Goal: Information Seeking & Learning: Learn about a topic

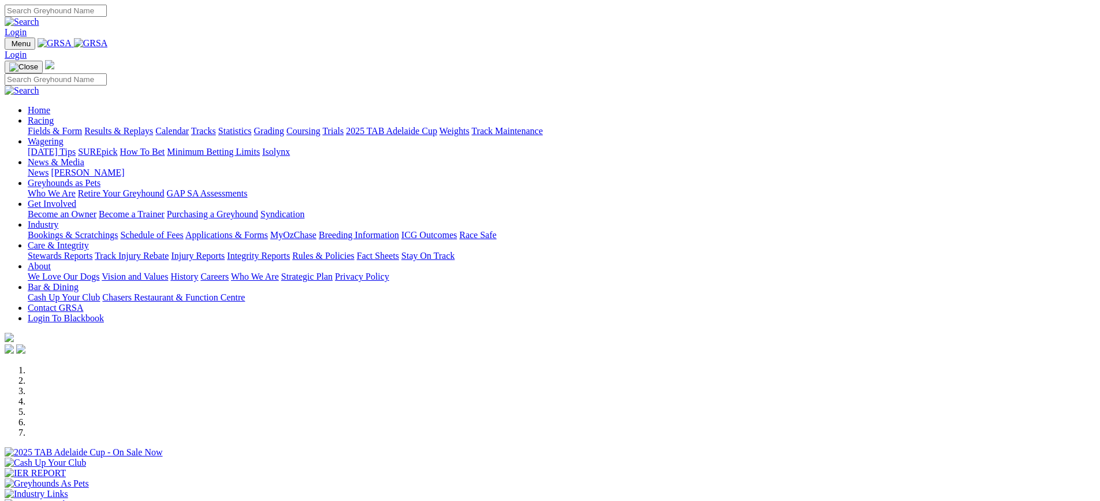
click at [54, 116] on link "Racing" at bounding box center [41, 121] width 26 height 10
click at [153, 126] on link "Results & Replays" at bounding box center [118, 131] width 69 height 10
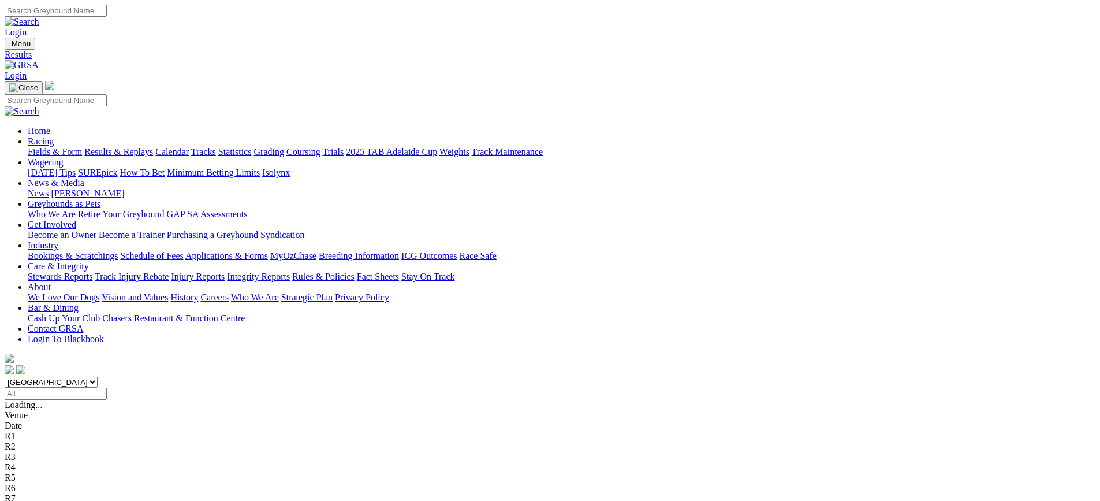
click at [470, 147] on link "Weights" at bounding box center [455, 152] width 30 height 10
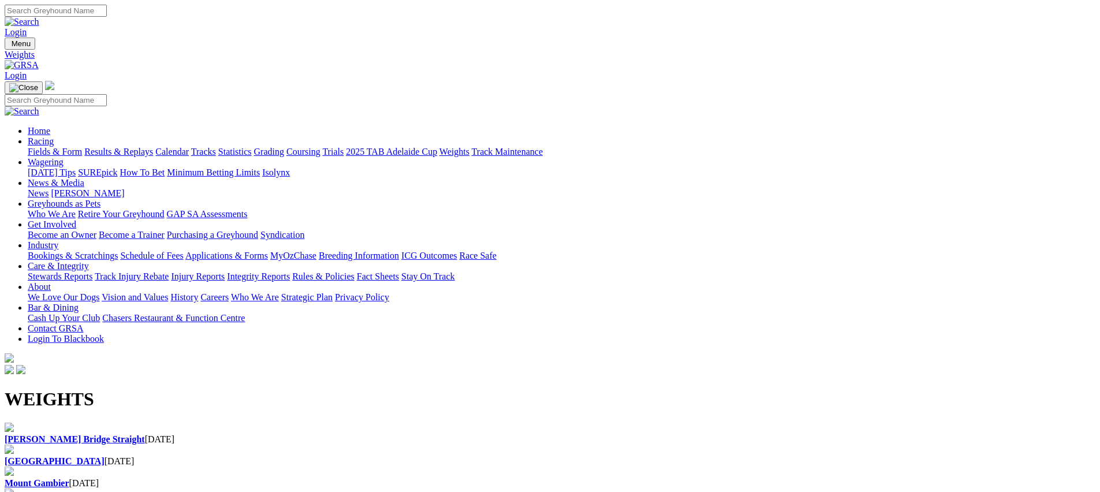
click at [84, 434] on div "Murray Bridge Straight 02 Sep 2025" at bounding box center [550, 439] width 1091 height 10
click at [90, 434] on b "[PERSON_NAME] Bridge Straight" at bounding box center [75, 439] width 140 height 10
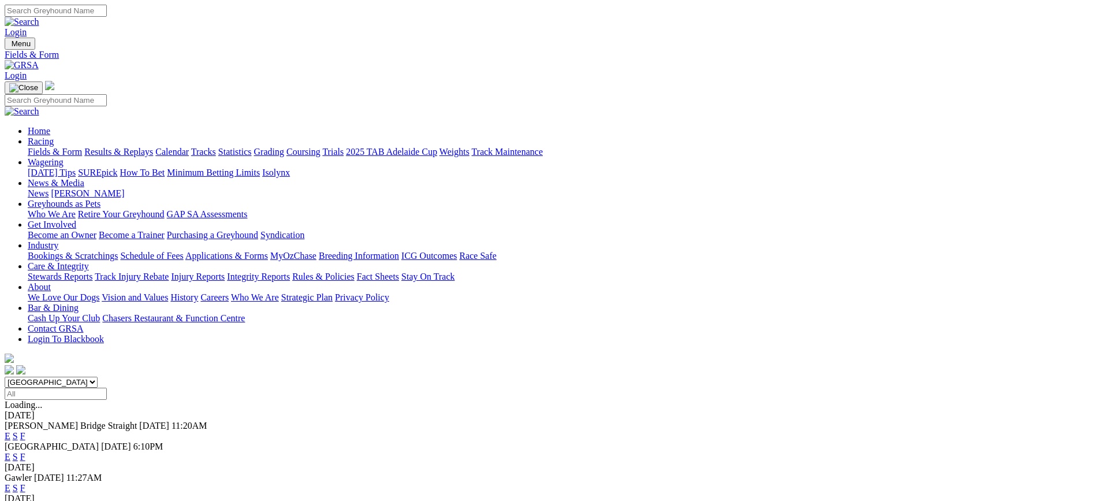
click at [25, 431] on link "F" at bounding box center [22, 436] width 5 height 10
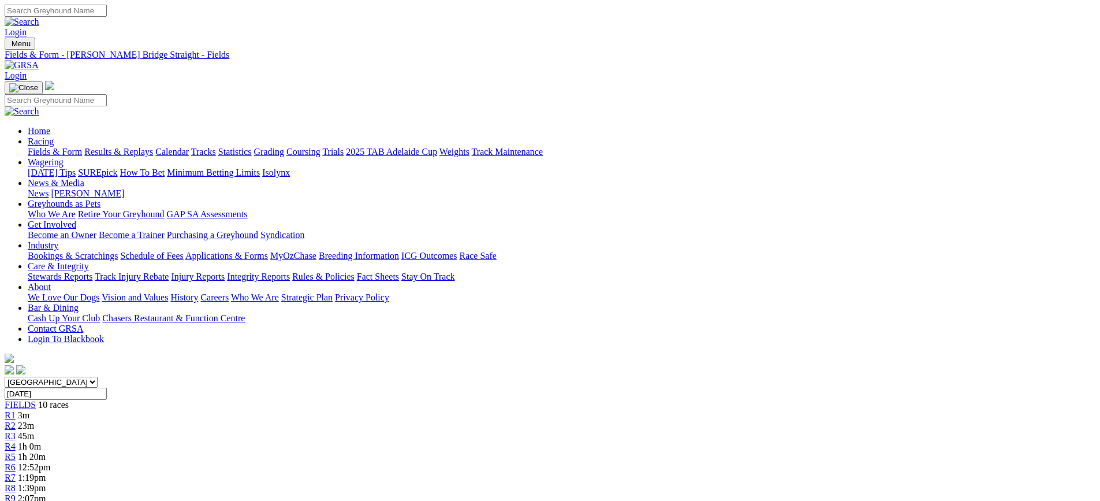
click at [82, 147] on link "Fields & Form" at bounding box center [55, 152] width 54 height 10
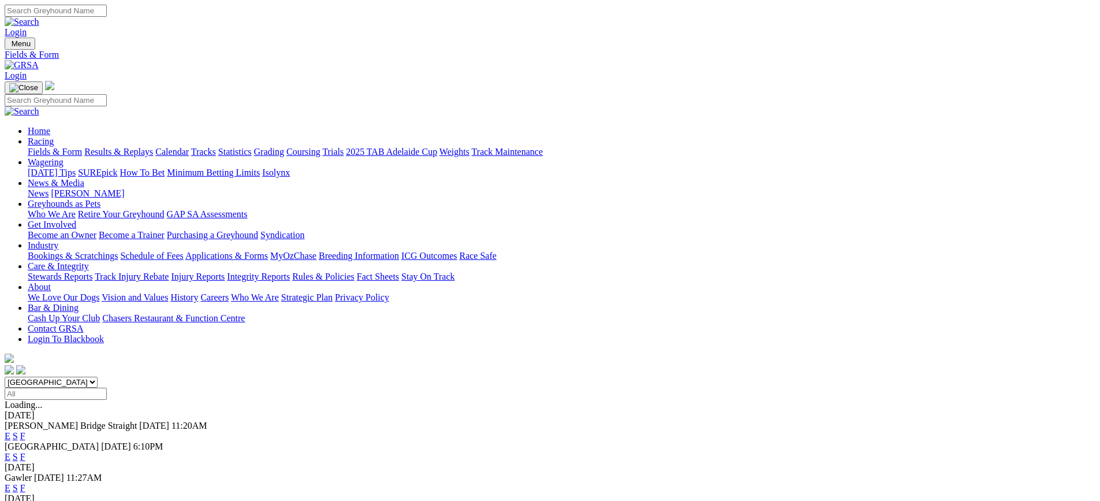
click at [25, 452] on link "F" at bounding box center [22, 457] width 5 height 10
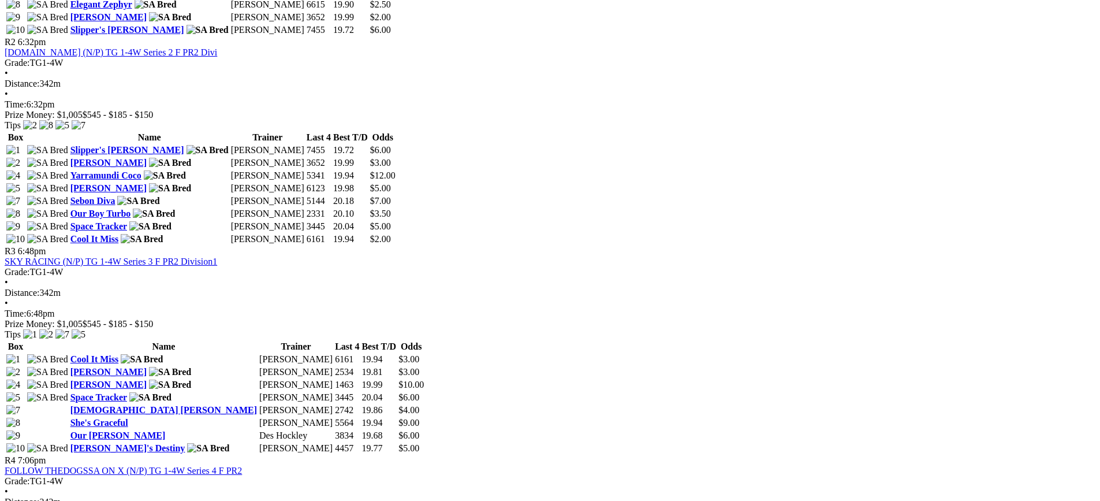
scroll to position [809, 0]
